Goal: Transaction & Acquisition: Book appointment/travel/reservation

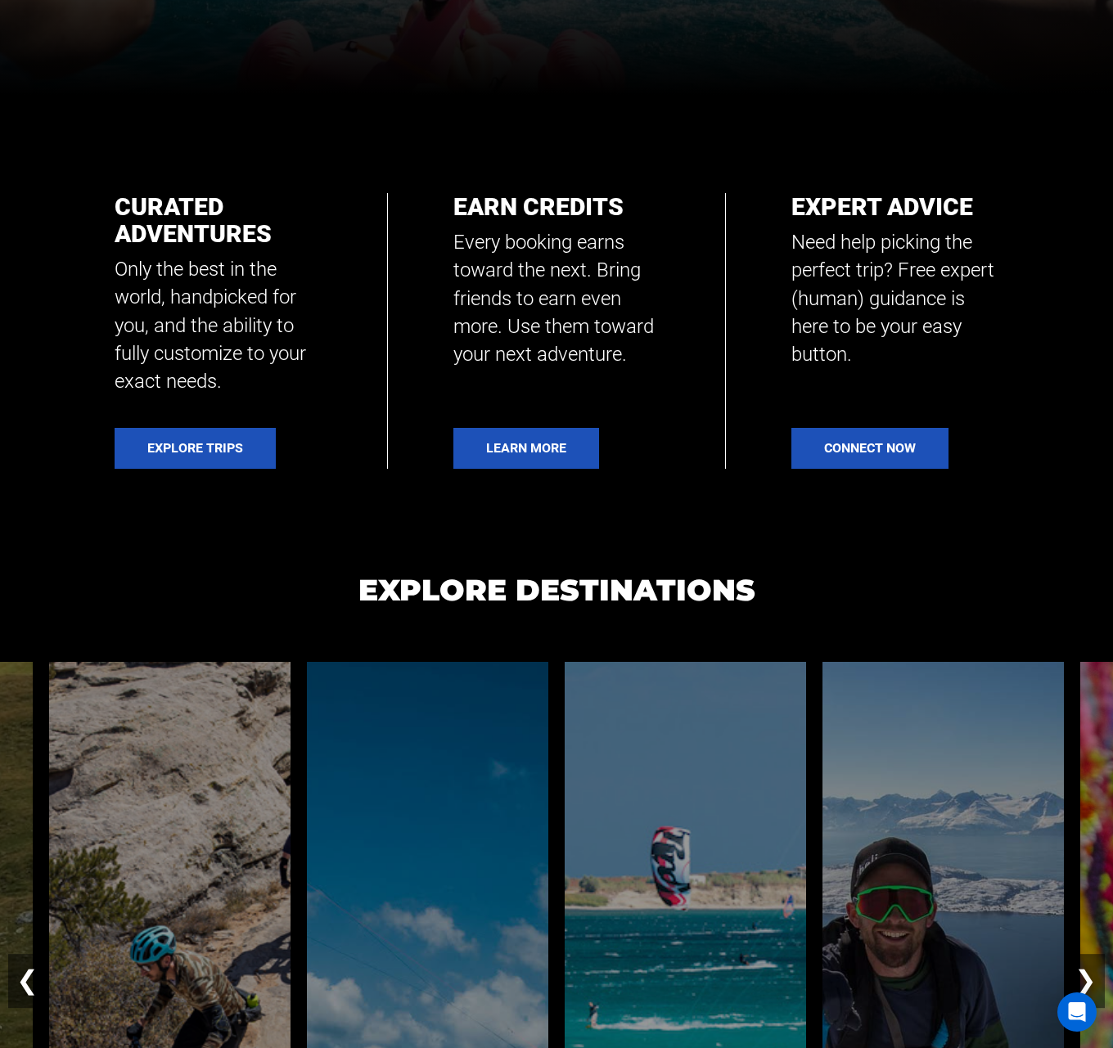
scroll to position [982, 0]
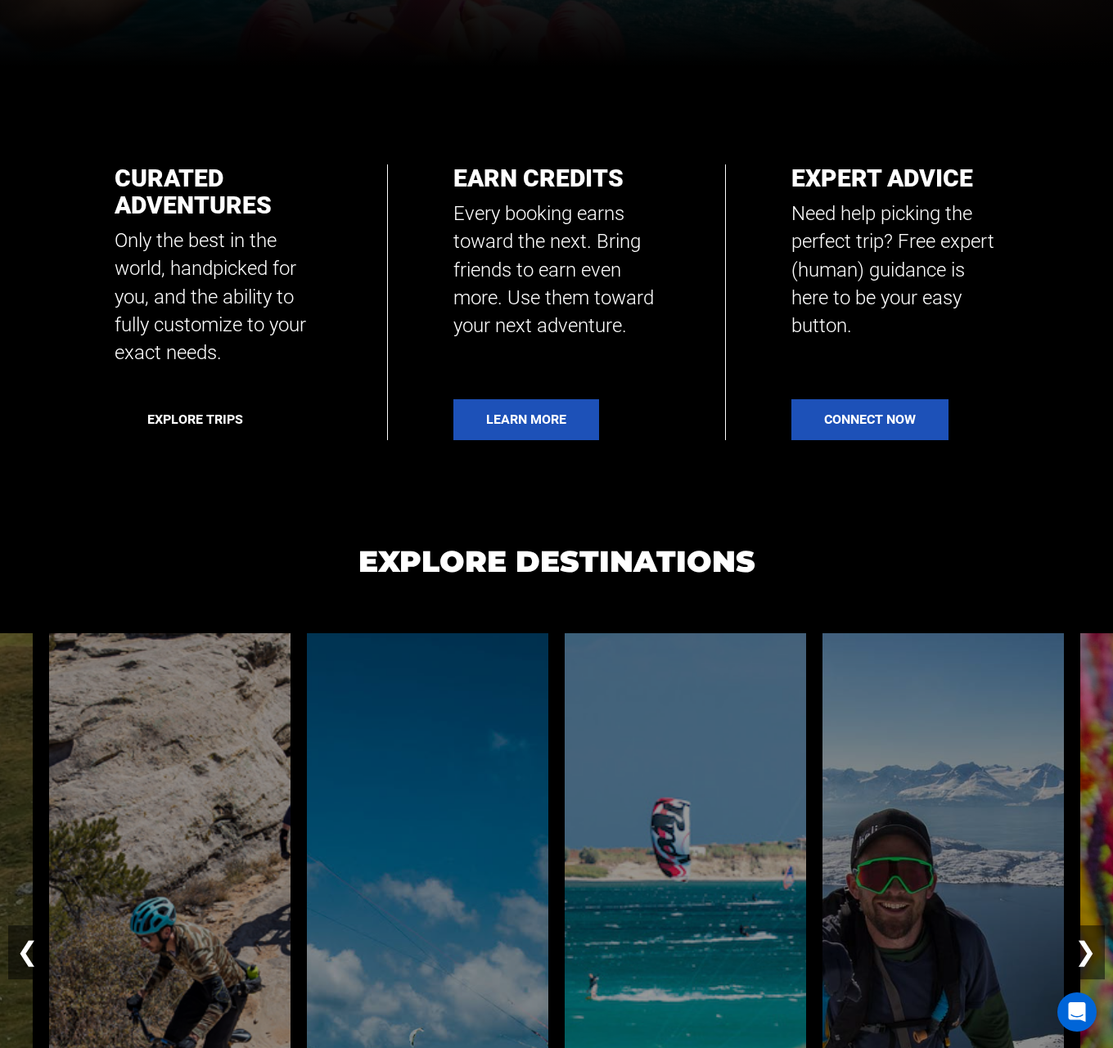
click at [222, 411] on link "Explore Trips" at bounding box center [195, 419] width 161 height 41
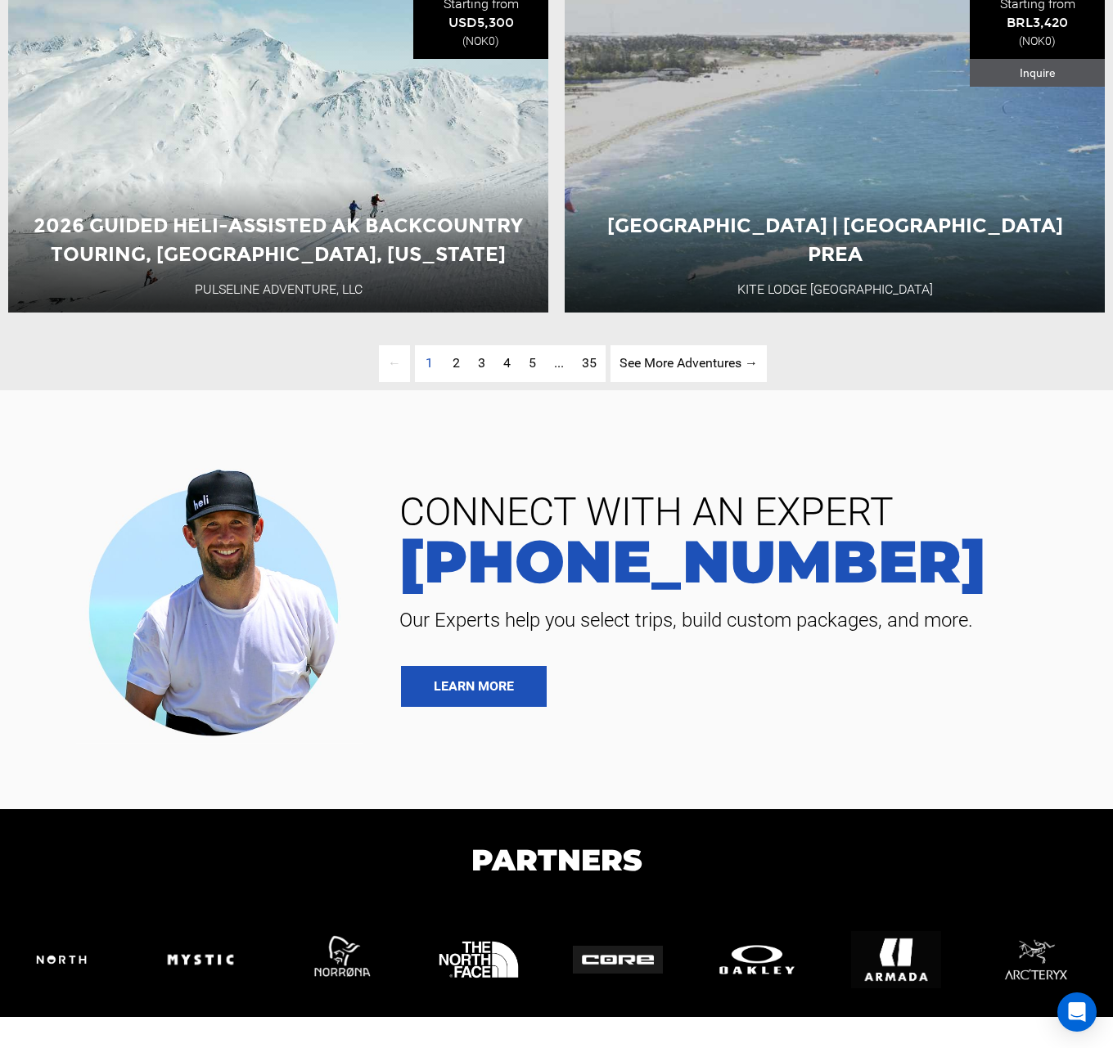
scroll to position [3778, 0]
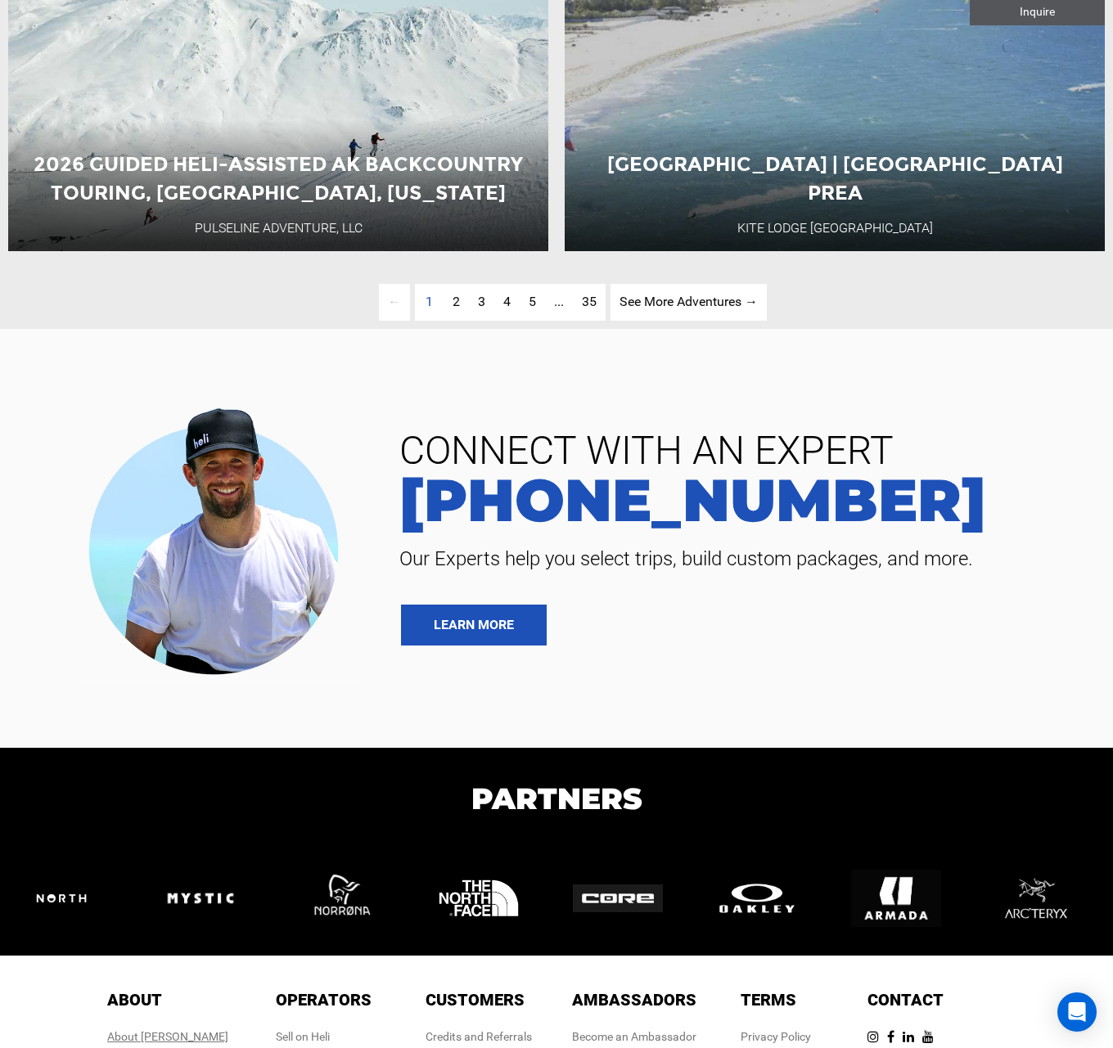
click at [181, 1029] on div "About [PERSON_NAME]" at bounding box center [167, 1037] width 121 height 16
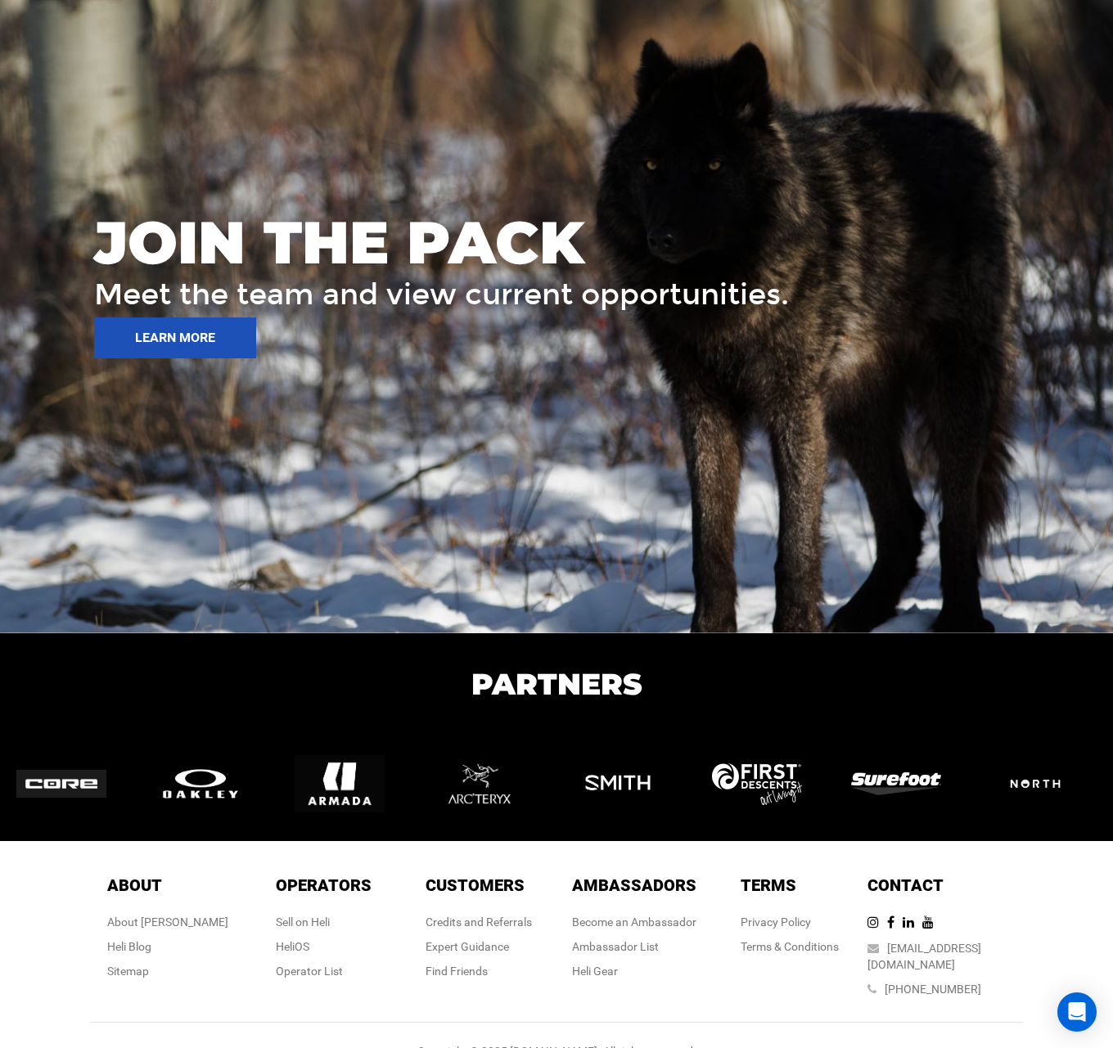
scroll to position [2326, 0]
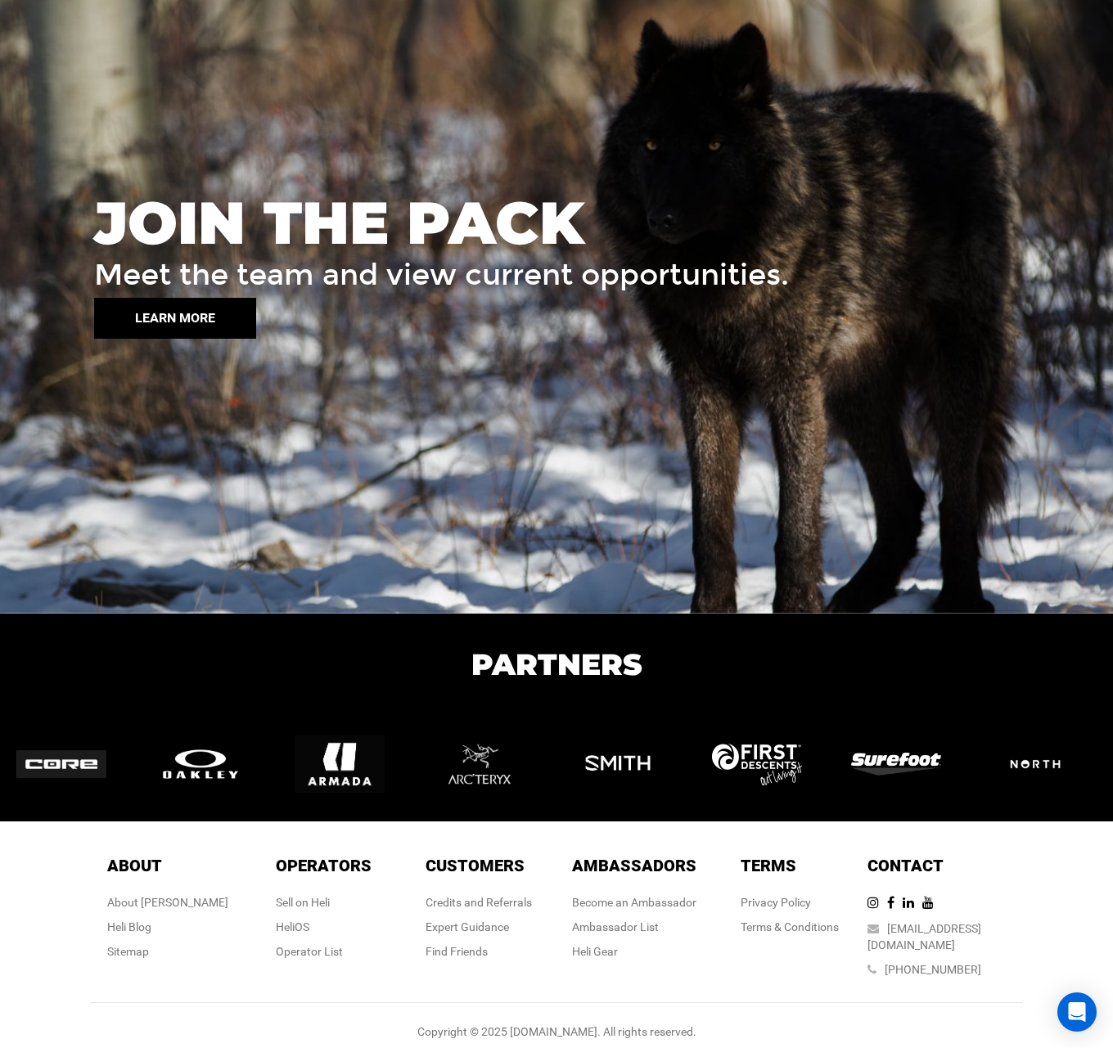
click at [183, 327] on button "LEARN MORE" at bounding box center [175, 318] width 162 height 41
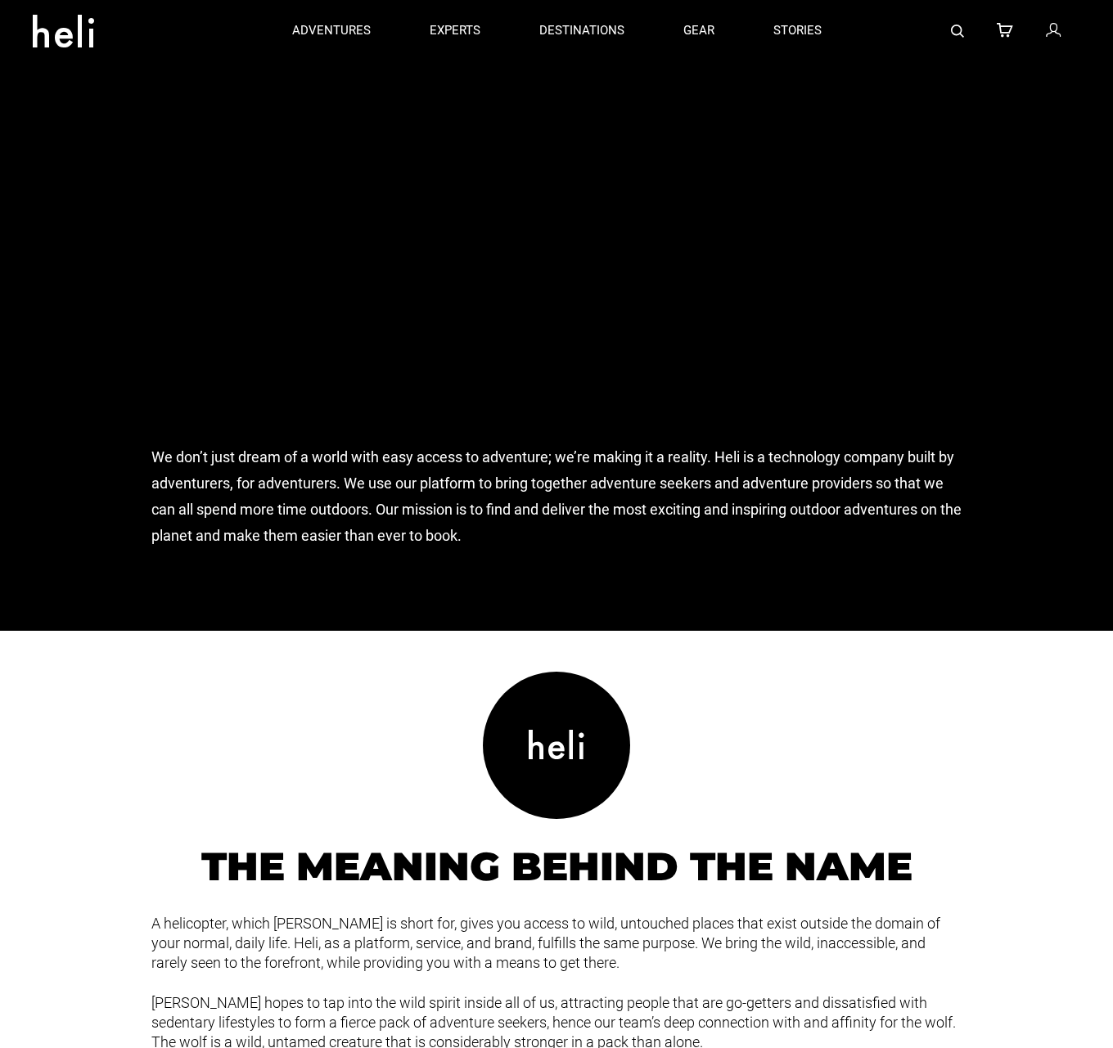
scroll to position [1098, 0]
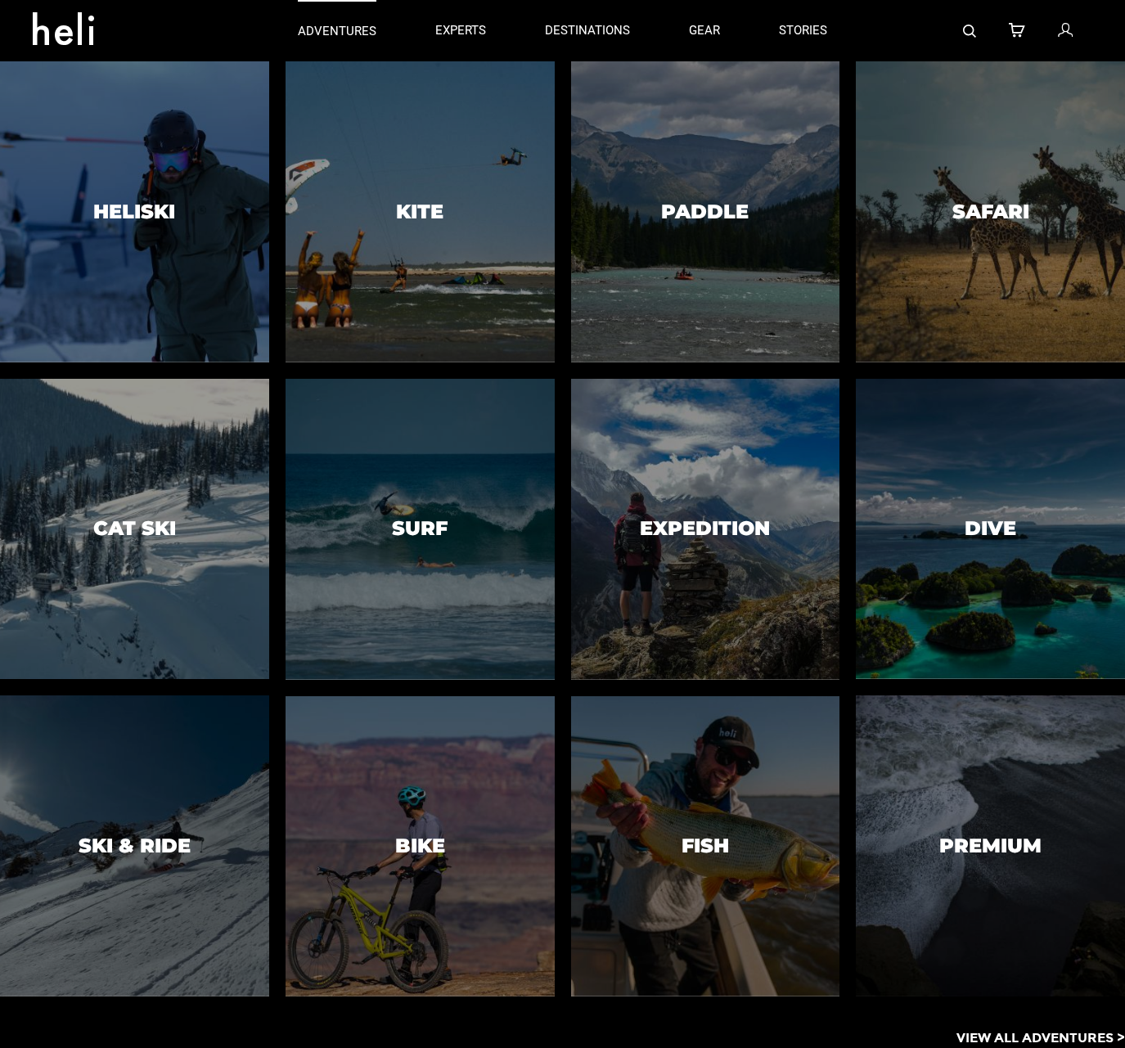
click at [318, 30] on p "adventures" at bounding box center [337, 31] width 79 height 17
click at [315, 31] on p "adventures" at bounding box center [337, 31] width 79 height 17
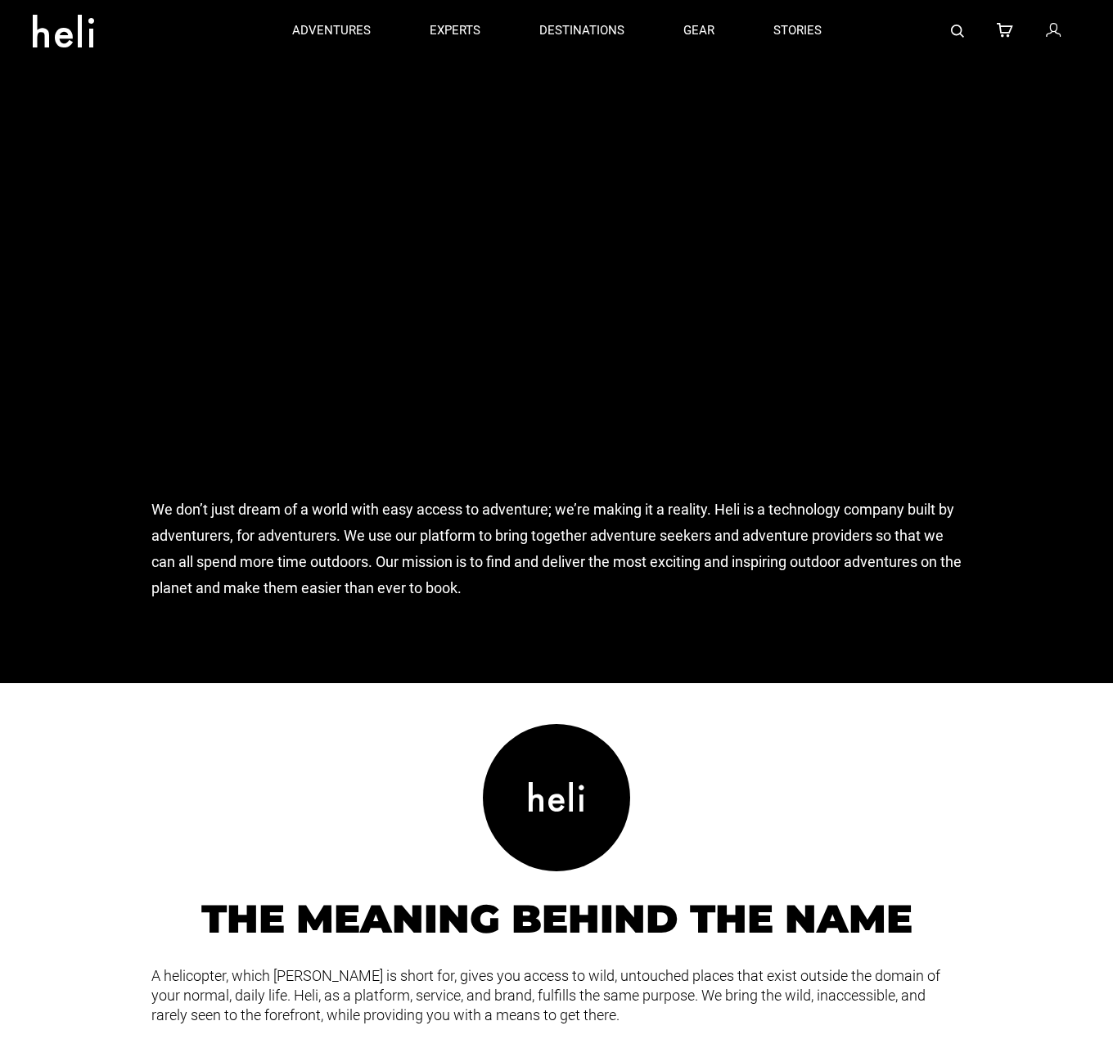
click at [56, 26] on icon at bounding box center [63, 26] width 61 height 26
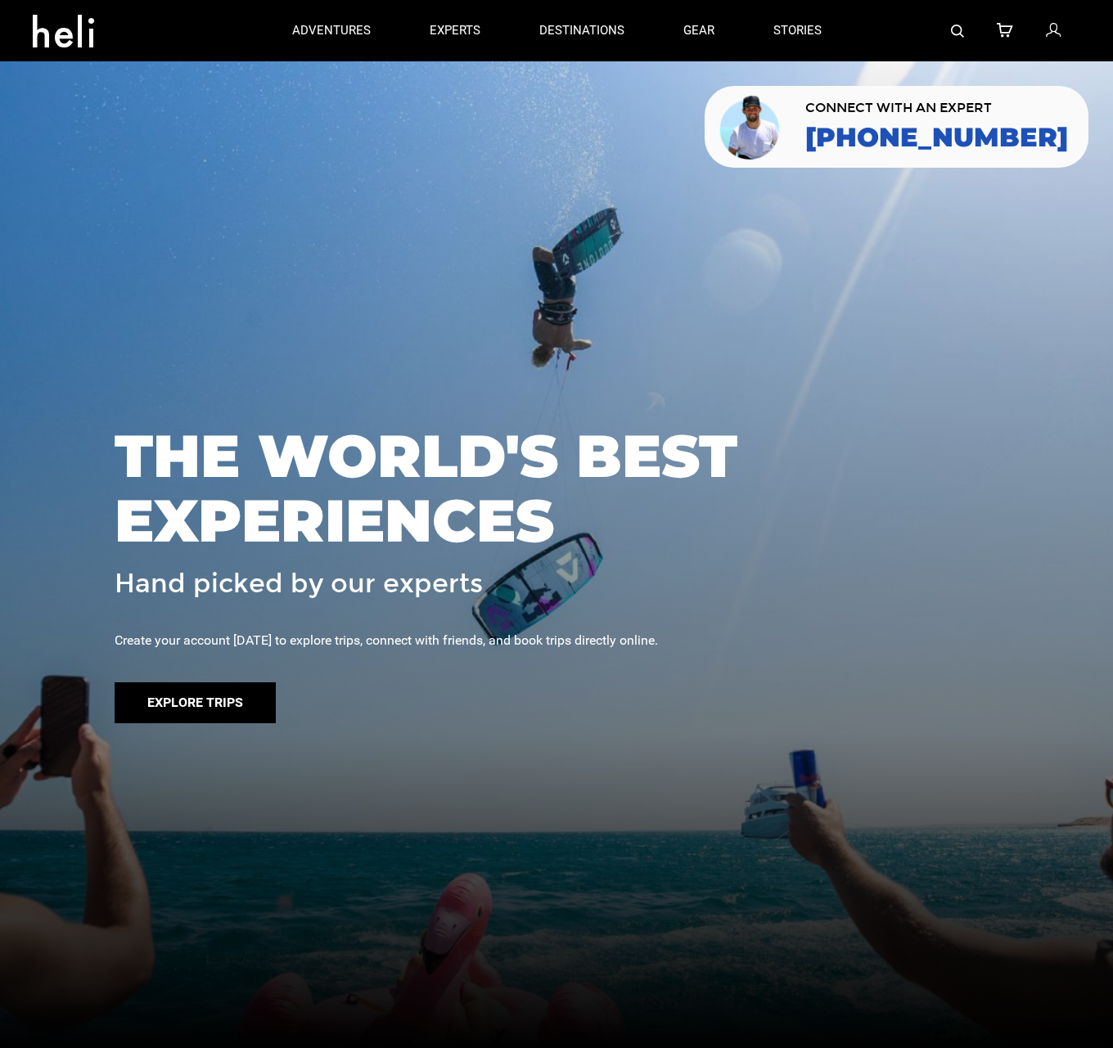
click at [180, 698] on button "Explore Trips" at bounding box center [195, 703] width 161 height 41
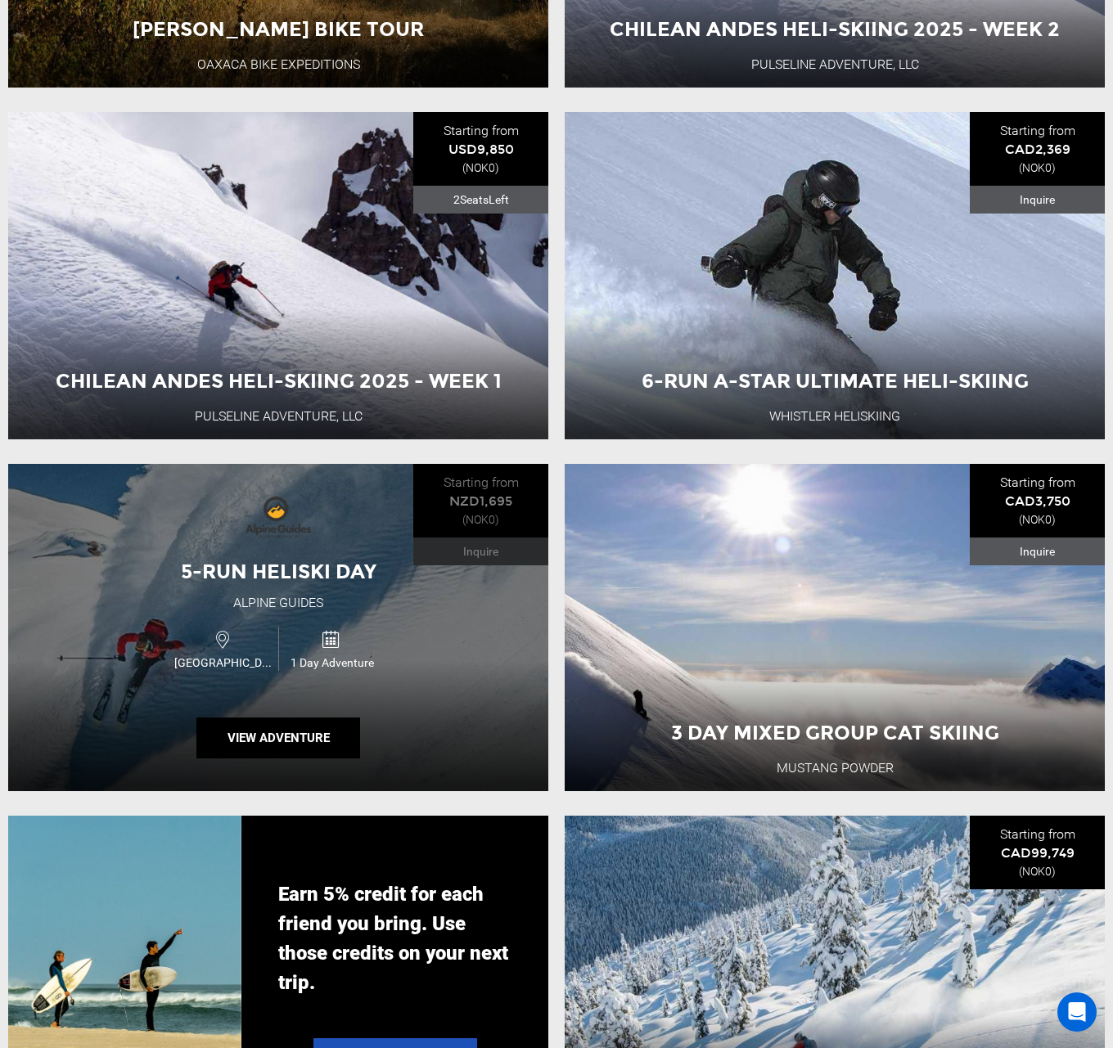
scroll to position [1964, 0]
